Goal: Task Accomplishment & Management: Use online tool/utility

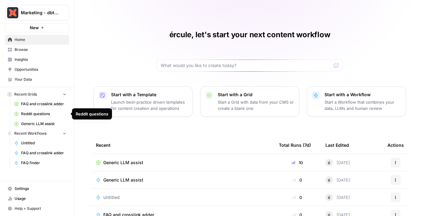
click at [41, 121] on span "Generic LLM assist" at bounding box center [43, 124] width 45 height 6
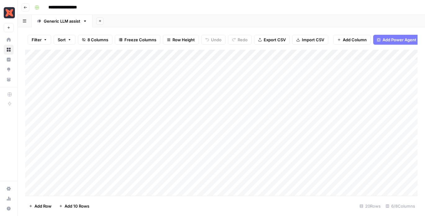
click at [324, 6] on div "**********" at bounding box center [225, 7] width 387 height 10
click at [198, 7] on div "**********" at bounding box center [225, 7] width 387 height 10
click at [88, 63] on div "Add Column" at bounding box center [221, 123] width 393 height 146
click at [83, 86] on div "Add Column" at bounding box center [221, 123] width 393 height 146
click at [105, 72] on div "Add Column" at bounding box center [221, 123] width 393 height 146
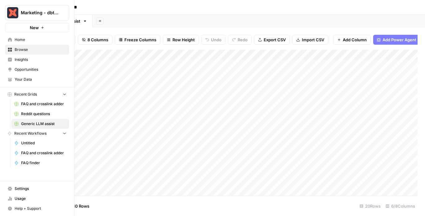
click at [32, 106] on span "FAQ and crosslink adder" at bounding box center [43, 104] width 45 height 6
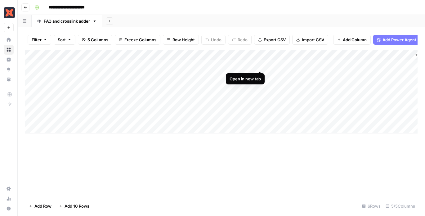
click at [260, 66] on div "Add Column" at bounding box center [221, 92] width 393 height 84
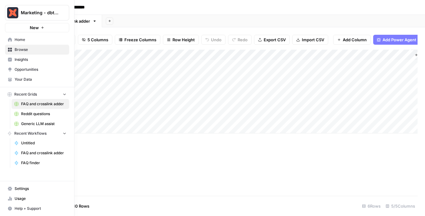
click at [50, 123] on span "Generic LLM assist" at bounding box center [43, 124] width 45 height 6
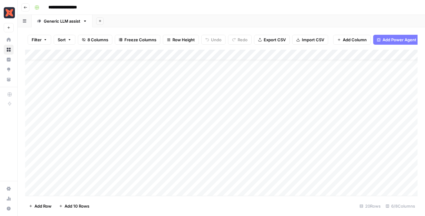
scroll to position [12, 0]
click at [342, 126] on div "Add Column" at bounding box center [221, 123] width 393 height 146
click at [97, 168] on div "Add Column" at bounding box center [221, 123] width 393 height 146
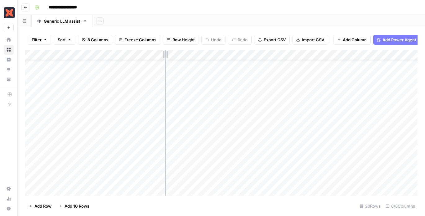
drag, startPoint x: 137, startPoint y: 55, endPoint x: 166, endPoint y: 55, distance: 28.3
click at [166, 55] on div "Add Column" at bounding box center [221, 123] width 393 height 146
click at [334, 109] on div "Add Column" at bounding box center [221, 123] width 393 height 146
click at [348, 106] on div "Add Column" at bounding box center [221, 123] width 393 height 146
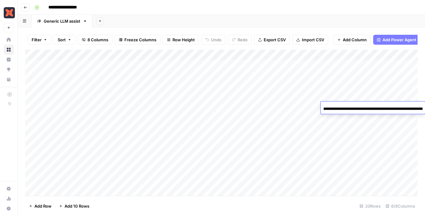
scroll to position [0, 88]
click at [308, 110] on div "Add Column" at bounding box center [221, 123] width 393 height 146
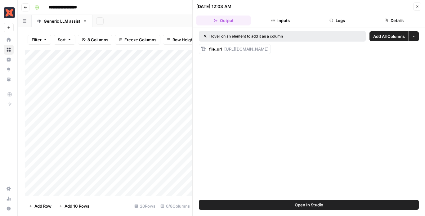
click at [415, 9] on button "Close" at bounding box center [418, 6] width 8 height 8
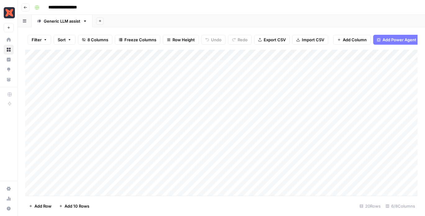
click at [371, 109] on div "Add Column" at bounding box center [221, 123] width 393 height 146
type input "**"
